Goal: Check status: Check status

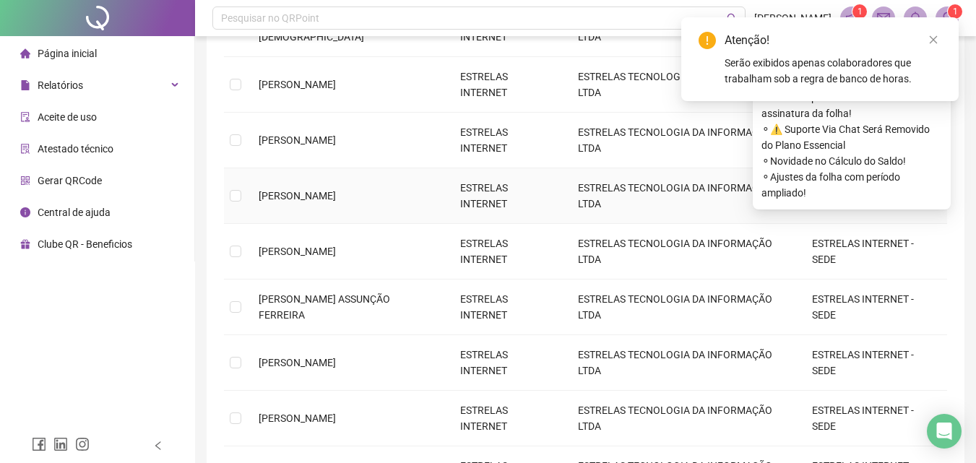
scroll to position [231, 0]
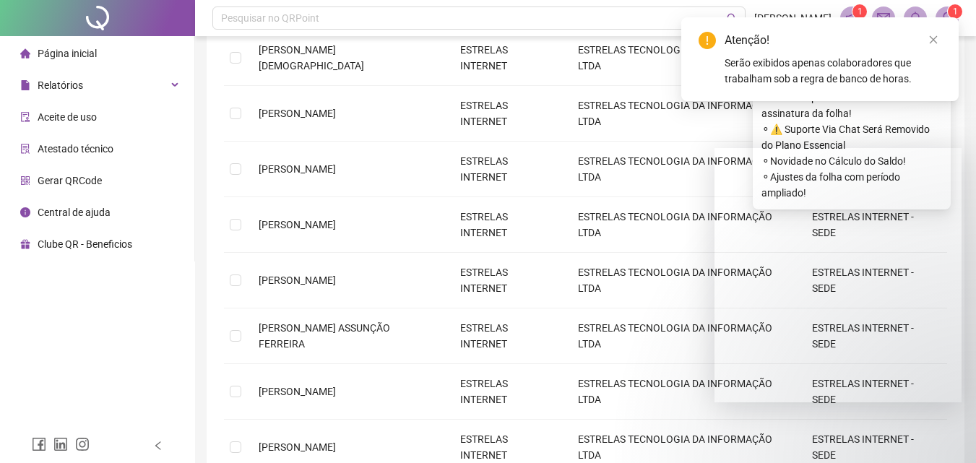
click at [48, 41] on div "Página inicial" at bounding box center [58, 53] width 77 height 29
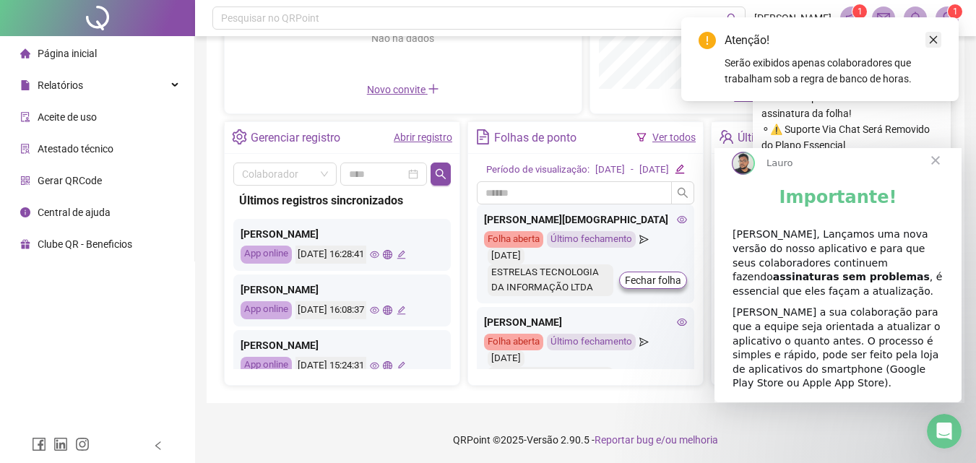
click at [933, 38] on icon "close" at bounding box center [933, 40] width 10 height 10
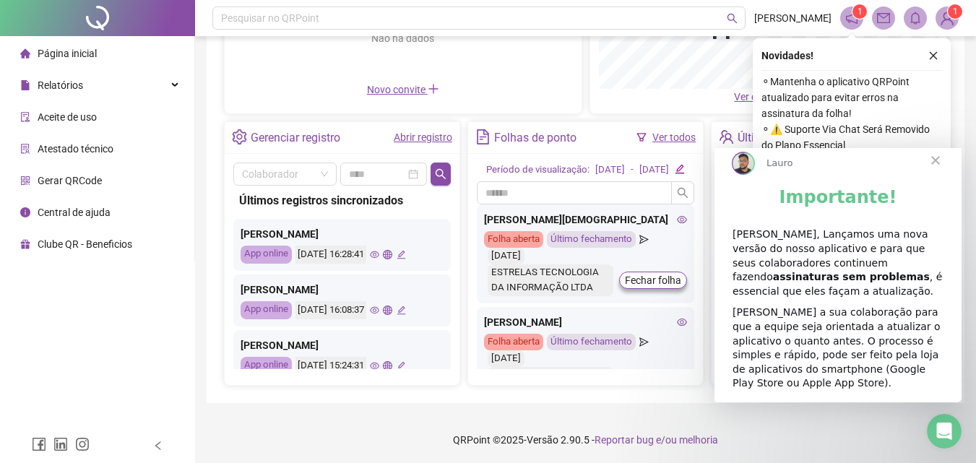
click at [932, 173] on span "Fechar" at bounding box center [935, 160] width 52 height 52
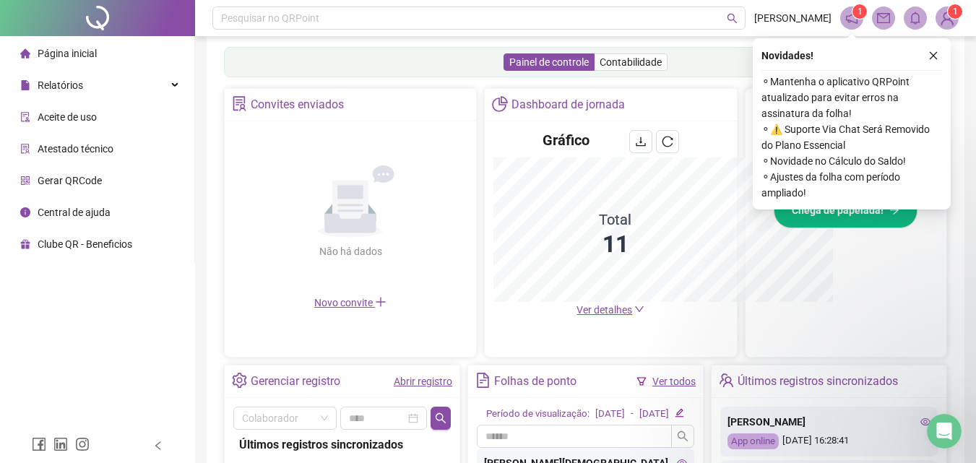
scroll to position [444, 0]
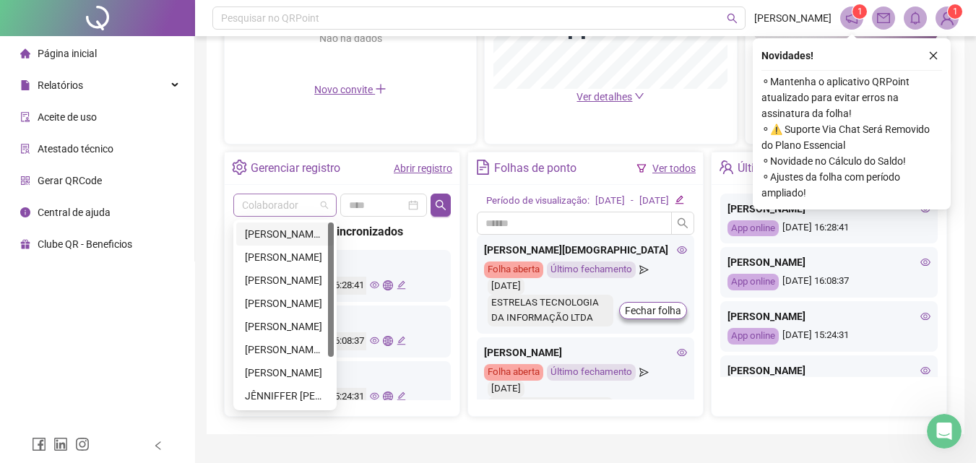
click at [325, 206] on span at bounding box center [285, 205] width 86 height 22
click at [287, 241] on div "[PERSON_NAME][DEMOGRAPHIC_DATA]" at bounding box center [285, 234] width 80 height 16
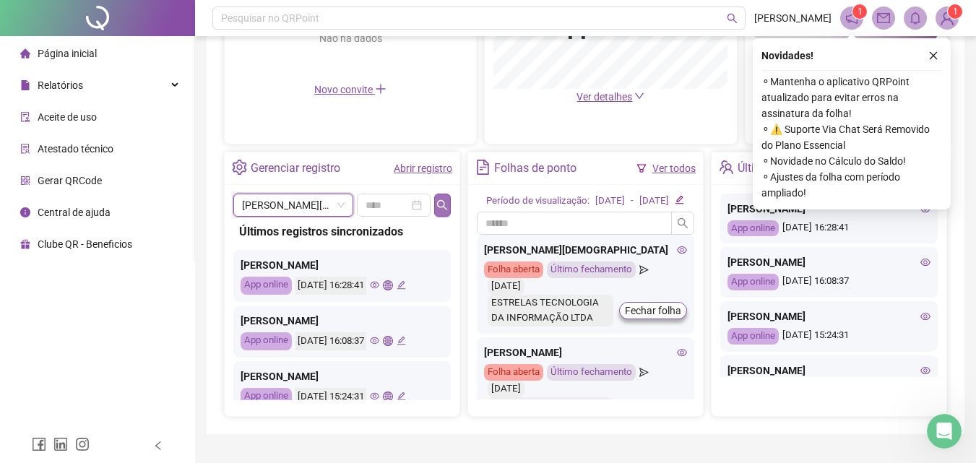
click at [438, 207] on icon "search" at bounding box center [442, 205] width 12 height 12
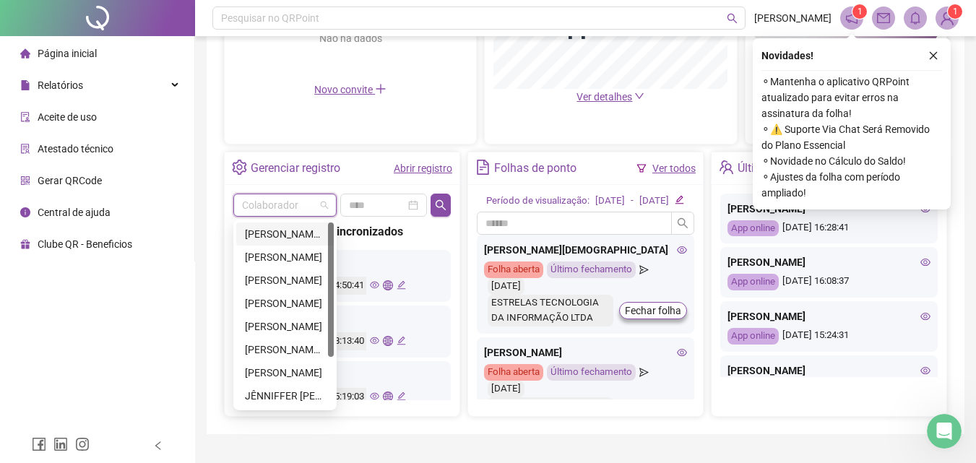
click at [324, 205] on span at bounding box center [285, 205] width 86 height 22
click at [282, 254] on div "[PERSON_NAME]" at bounding box center [285, 257] width 80 height 16
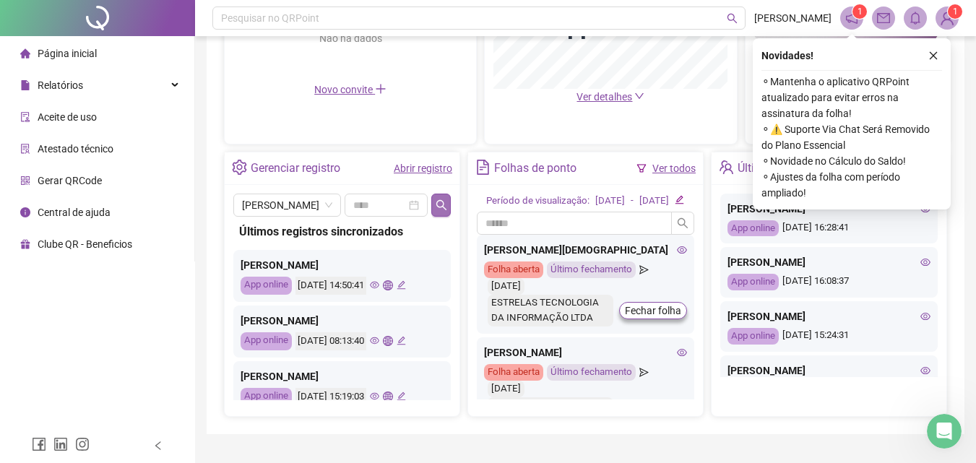
click at [441, 202] on icon "search" at bounding box center [442, 205] width 12 height 12
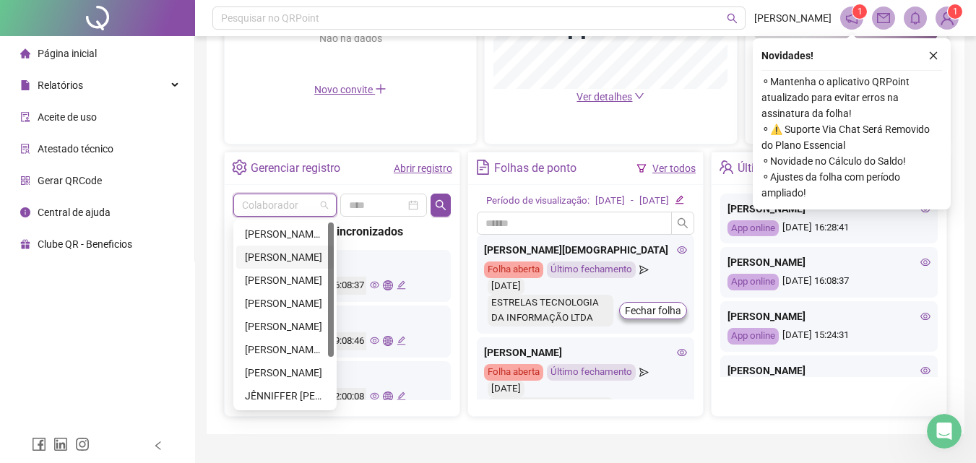
click at [326, 206] on span at bounding box center [285, 205] width 86 height 22
click at [288, 271] on div "[PERSON_NAME]" at bounding box center [285, 280] width 98 height 23
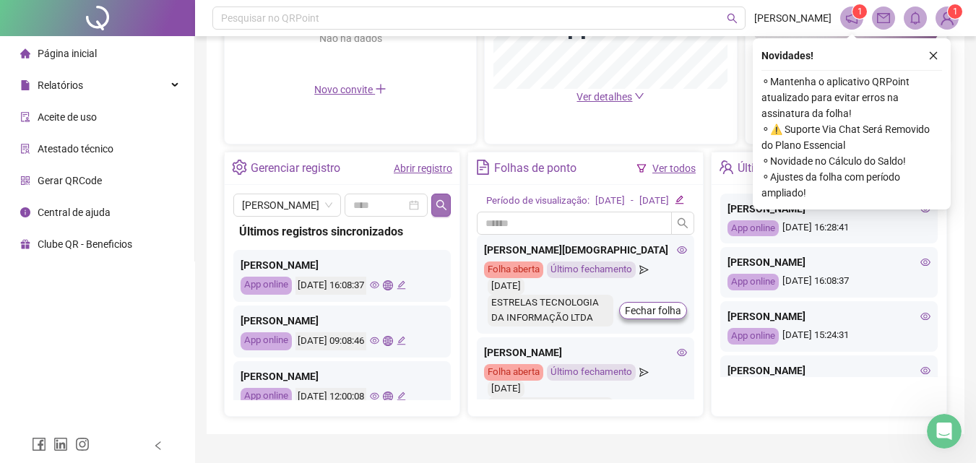
click at [438, 204] on icon "search" at bounding box center [442, 205] width 12 height 12
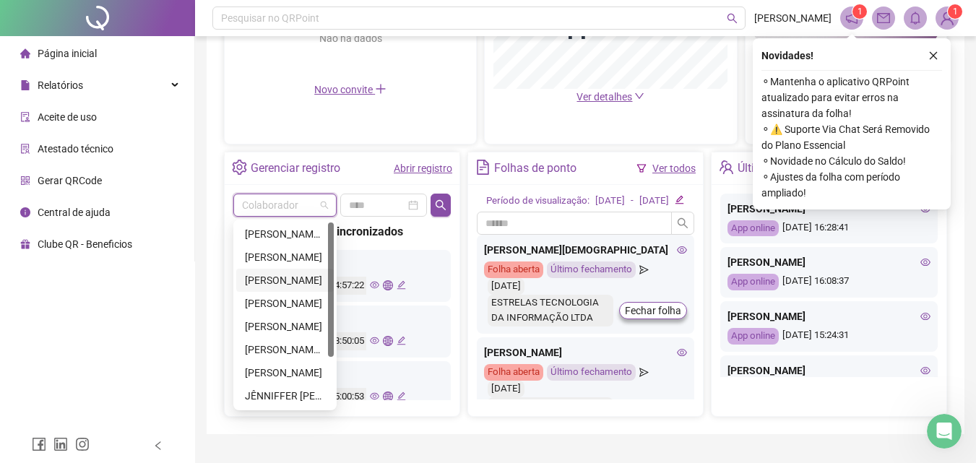
click at [324, 204] on span at bounding box center [285, 205] width 86 height 22
click at [285, 308] on div "[PERSON_NAME]" at bounding box center [285, 303] width 80 height 16
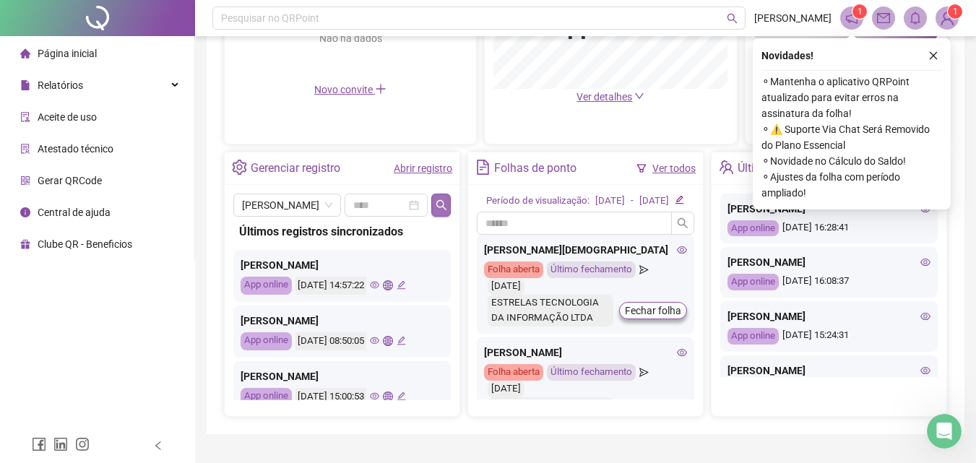
click at [441, 204] on icon "search" at bounding box center [442, 205] width 12 height 12
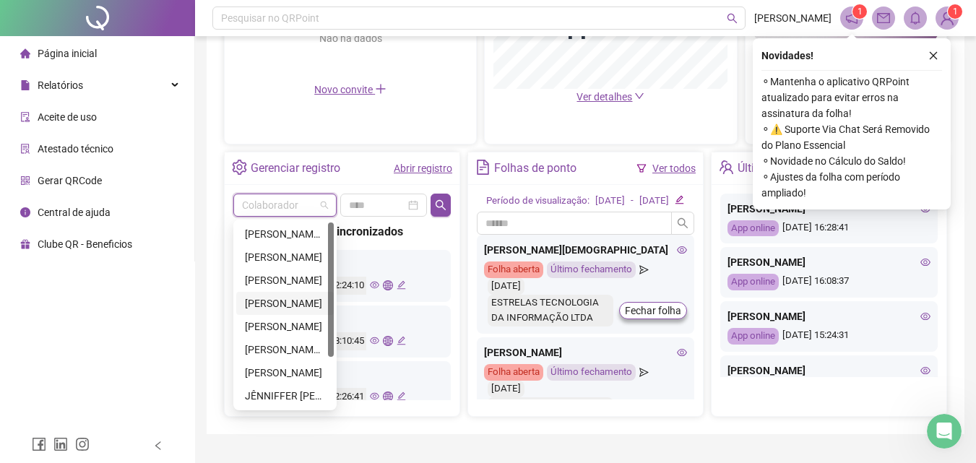
click at [321, 206] on span at bounding box center [285, 205] width 86 height 22
click at [269, 329] on div "[PERSON_NAME]" at bounding box center [285, 327] width 80 height 16
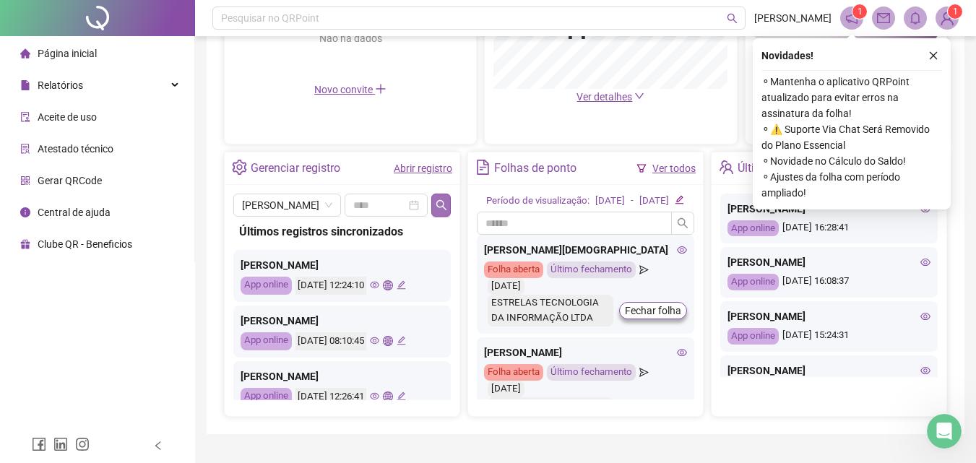
click at [435, 205] on button "button" at bounding box center [441, 205] width 20 height 23
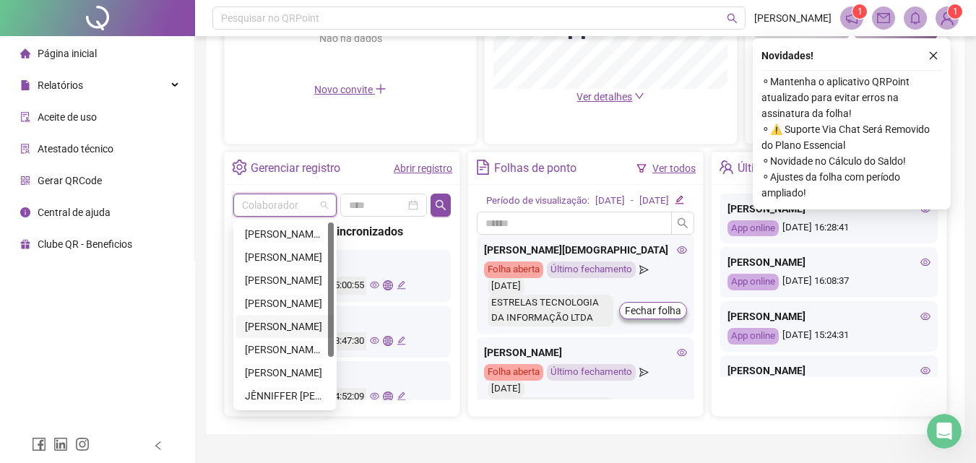
click at [326, 206] on span at bounding box center [285, 205] width 86 height 22
click at [284, 345] on div "[PERSON_NAME] ASSUNÇÃO FERREIRA" at bounding box center [285, 350] width 80 height 16
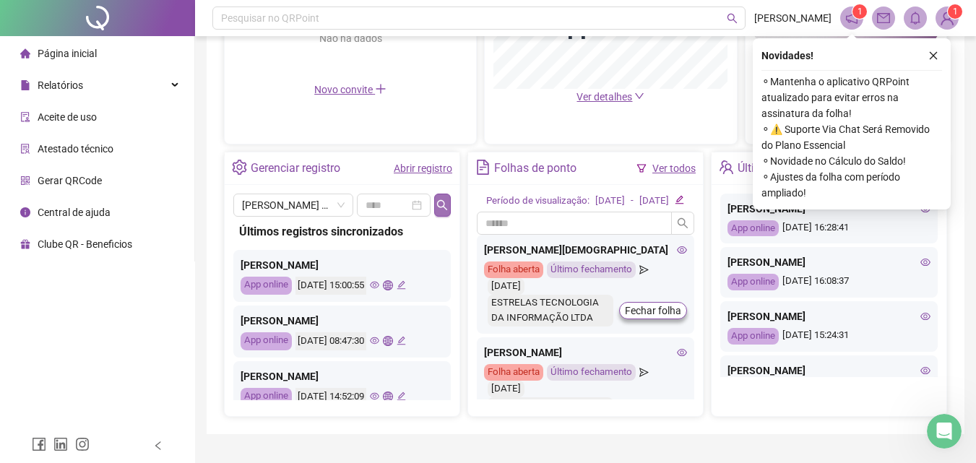
click at [443, 197] on button "button" at bounding box center [442, 205] width 17 height 23
click at [323, 200] on span at bounding box center [285, 205] width 86 height 22
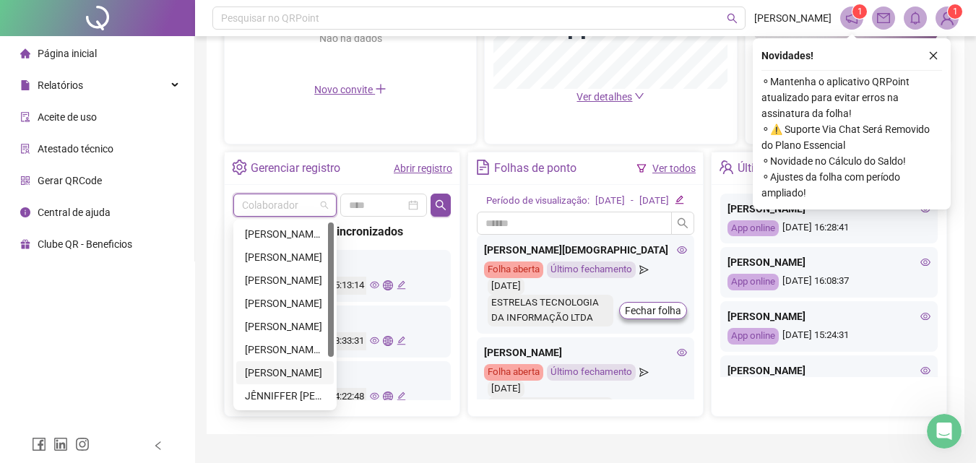
click at [277, 365] on div "[PERSON_NAME]" at bounding box center [285, 373] width 80 height 16
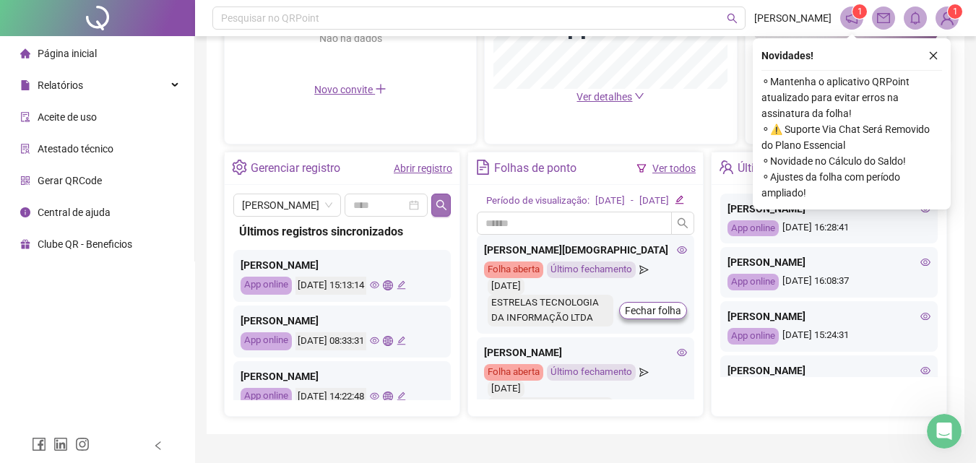
click at [435, 203] on button "button" at bounding box center [441, 205] width 20 height 23
click at [323, 209] on span at bounding box center [285, 205] width 86 height 22
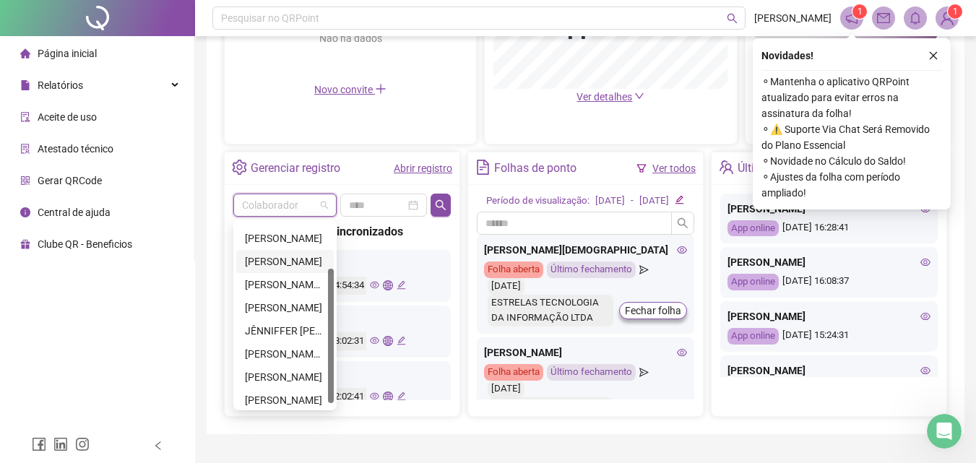
scroll to position [69, 0]
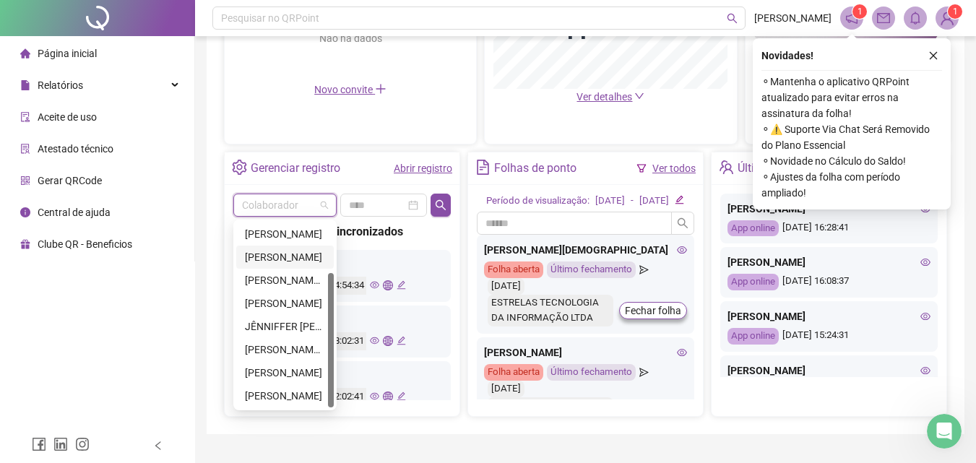
drag, startPoint x: 332, startPoint y: 337, endPoint x: 333, endPoint y: 408, distance: 71.5
click at [333, 407] on div at bounding box center [331, 314] width 6 height 185
click at [293, 350] on div "[PERSON_NAME] D'[PERSON_NAME]" at bounding box center [285, 350] width 80 height 16
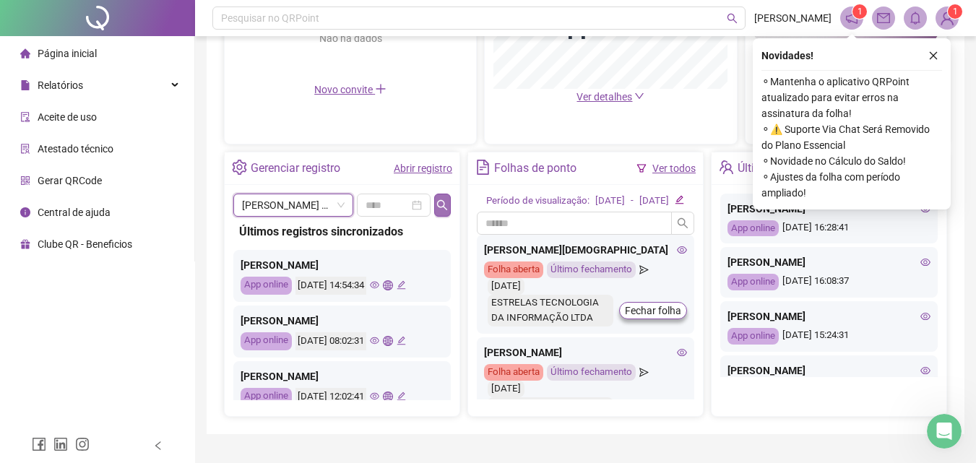
click at [446, 197] on button "button" at bounding box center [442, 205] width 17 height 23
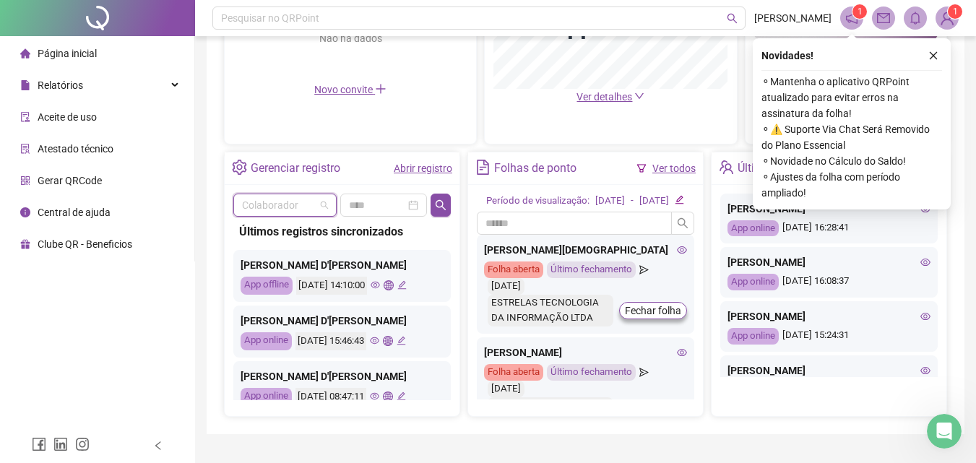
click at [328, 204] on div "Colaborador" at bounding box center [284, 205] width 103 height 23
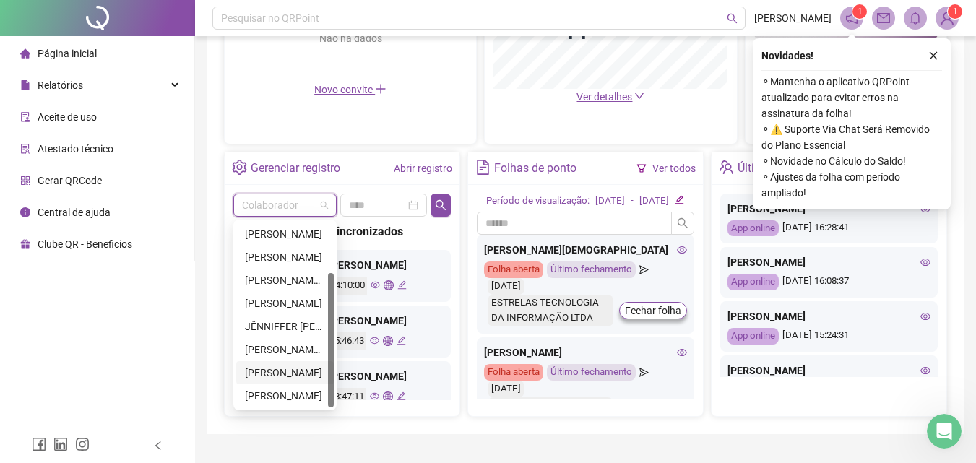
click at [269, 371] on div "[PERSON_NAME]" at bounding box center [285, 373] width 80 height 16
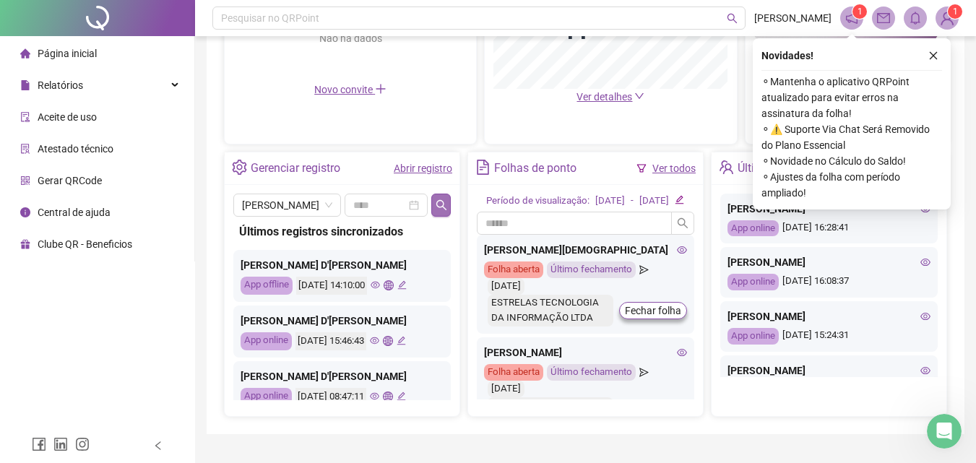
click at [441, 200] on icon "search" at bounding box center [441, 204] width 10 height 10
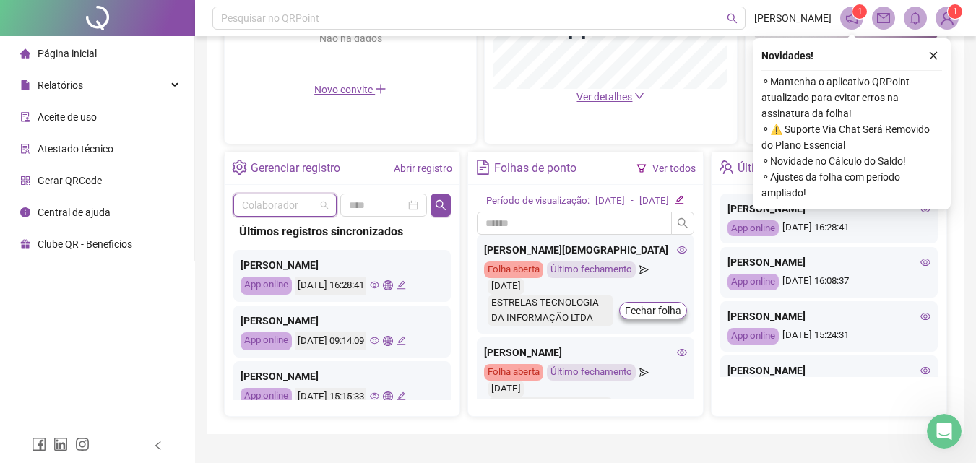
click at [315, 207] on span at bounding box center [285, 205] width 86 height 22
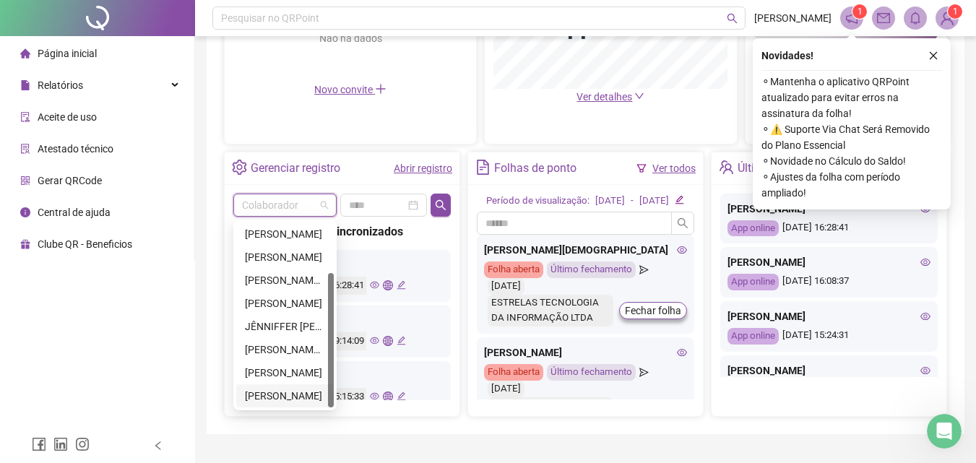
click at [284, 396] on div "[PERSON_NAME]" at bounding box center [285, 396] width 80 height 16
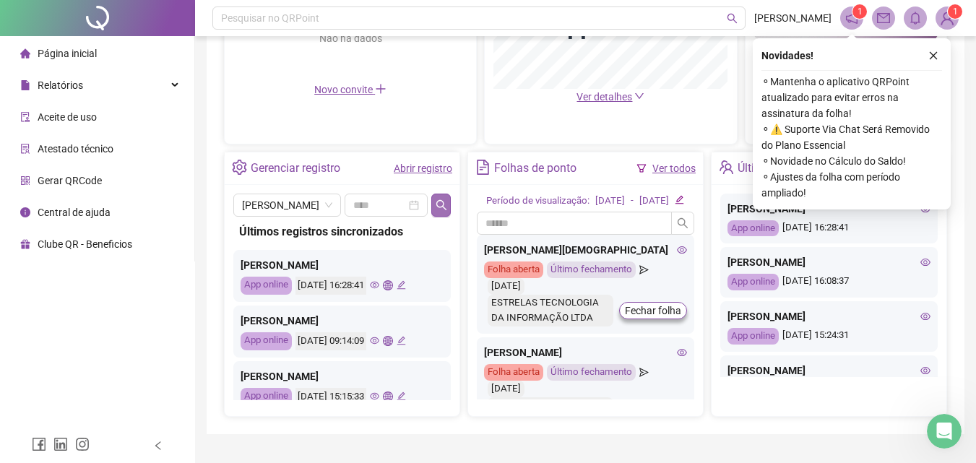
click at [440, 209] on icon "search" at bounding box center [442, 205] width 12 height 12
